Goal: Navigation & Orientation: Find specific page/section

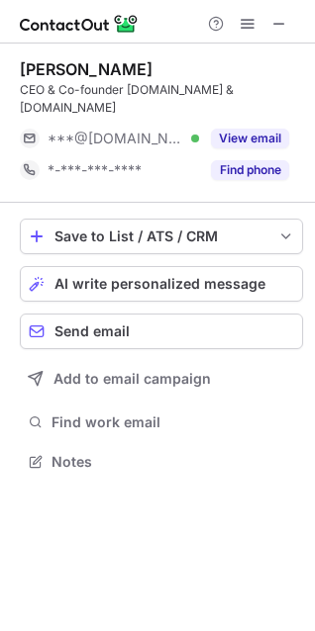
scroll to position [431, 315]
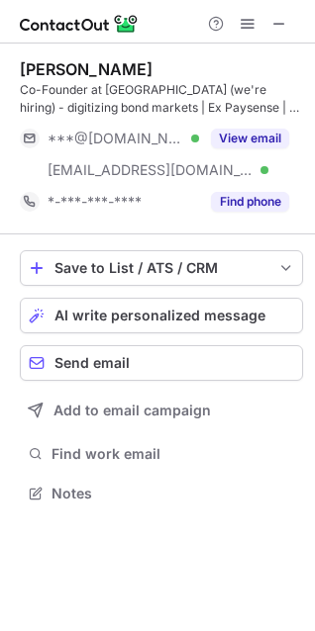
scroll to position [480, 315]
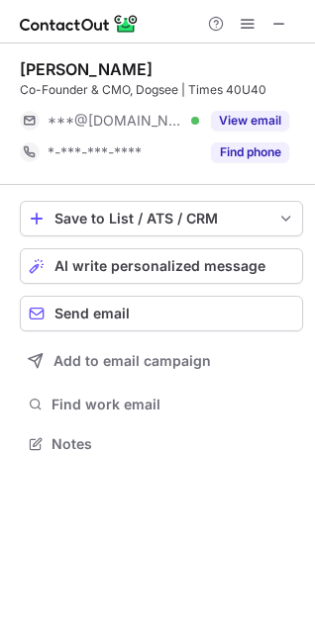
scroll to position [431, 315]
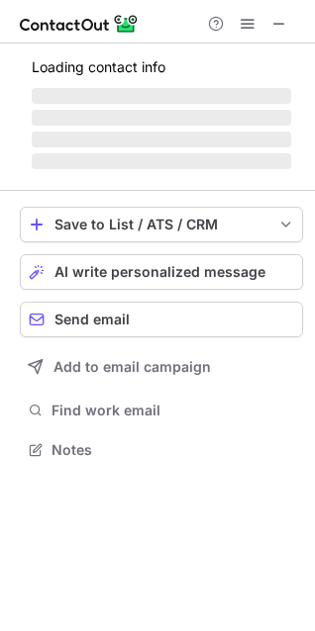
scroll to position [480, 315]
